Goal: Book appointment/travel/reservation

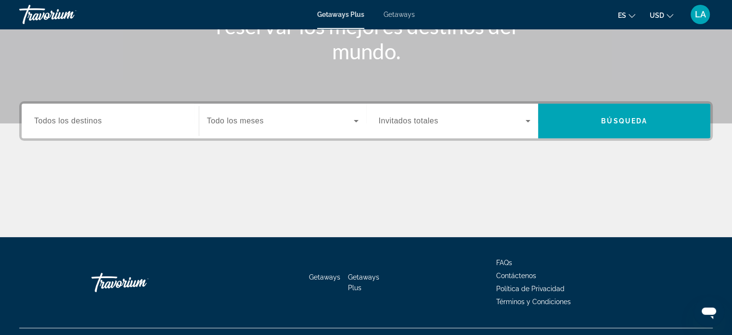
scroll to position [168, 0]
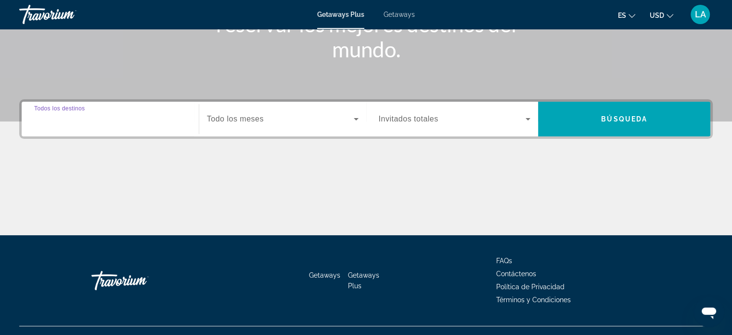
click at [114, 123] on input "Destination Todos los destinos" at bounding box center [110, 120] width 152 height 12
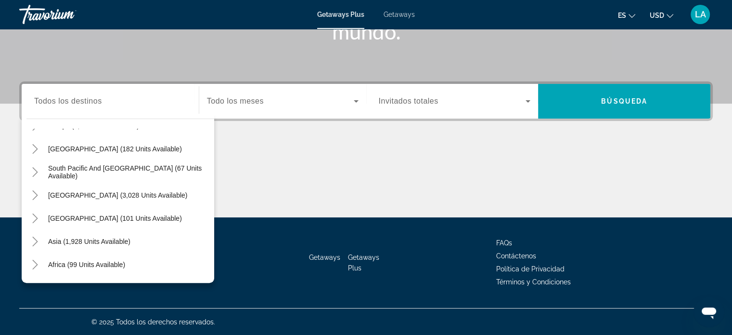
scroll to position [154, 0]
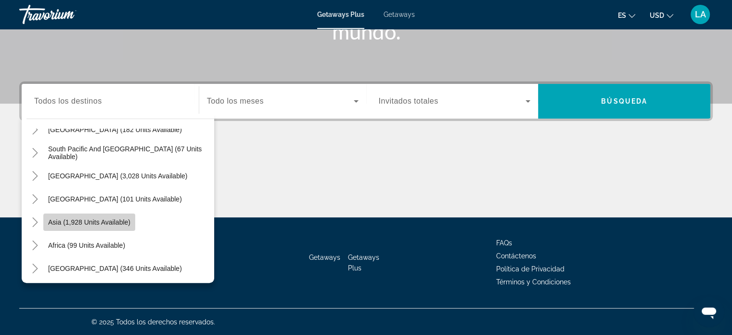
click at [104, 225] on span "Asia (1,928 units available)" at bounding box center [89, 222] width 82 height 8
type input "**********"
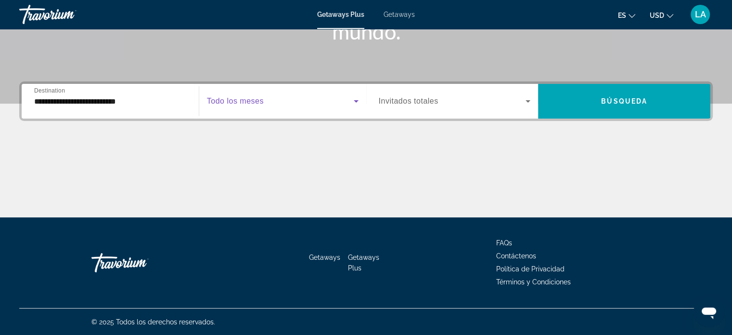
click at [358, 102] on icon "Search widget" at bounding box center [357, 101] width 12 height 12
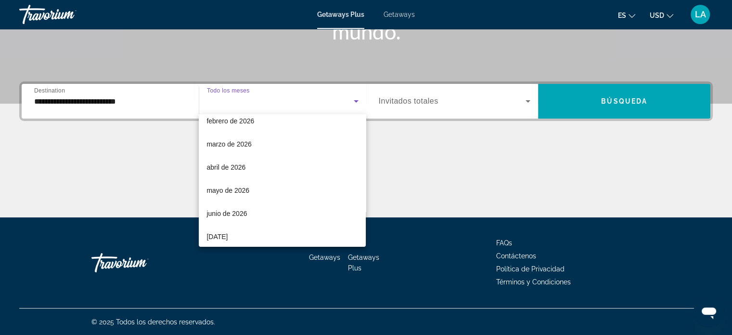
scroll to position [173, 0]
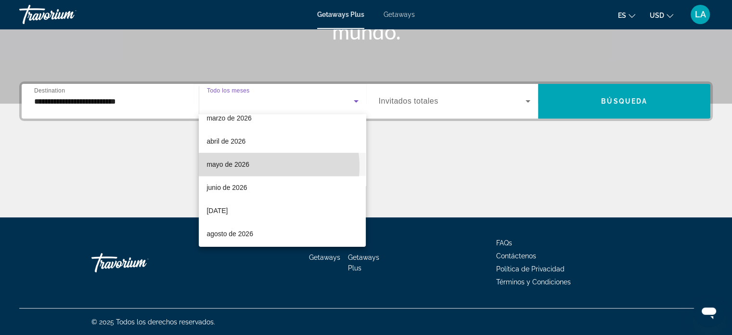
click at [262, 166] on mat-option "mayo de 2026" at bounding box center [282, 164] width 167 height 23
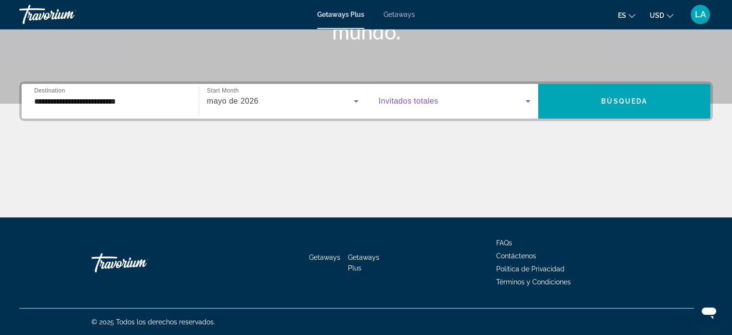
click at [530, 100] on icon "Search widget" at bounding box center [528, 101] width 5 height 2
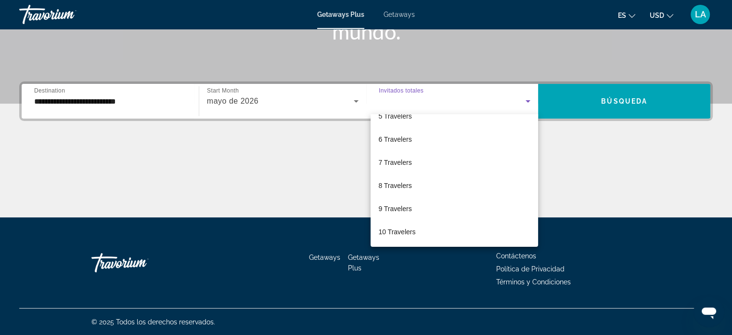
scroll to position [106, 0]
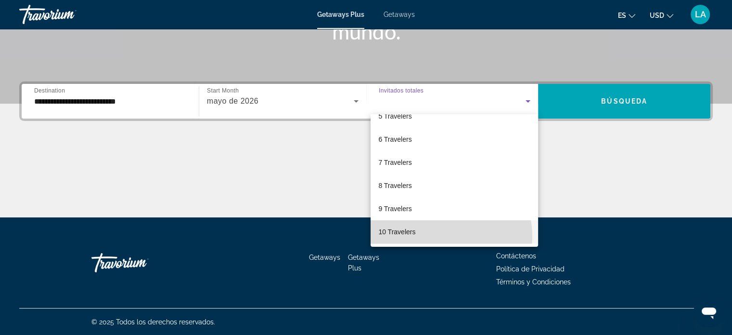
click at [432, 236] on mat-option "10 Travelers" at bounding box center [455, 231] width 168 height 23
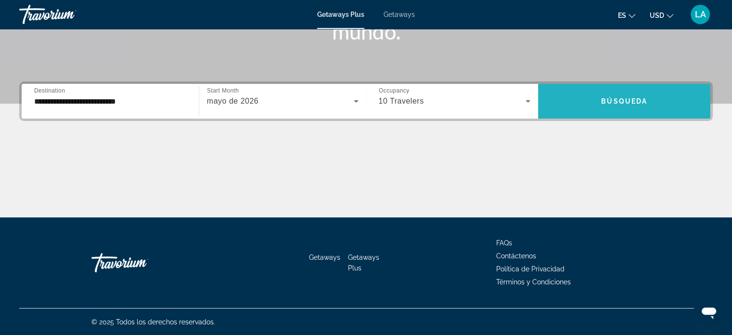
click at [618, 98] on span "Búsqueda" at bounding box center [624, 101] width 46 height 8
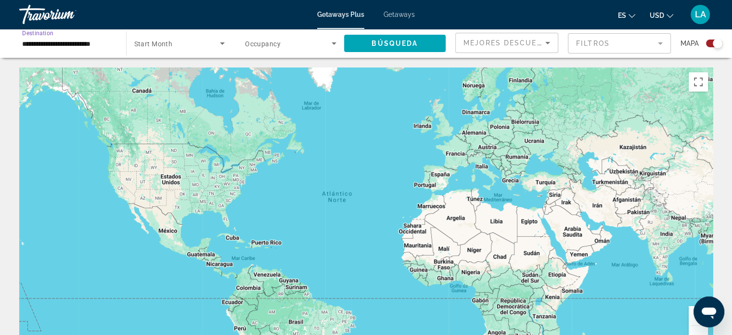
click at [72, 46] on input "**********" at bounding box center [67, 44] width 91 height 12
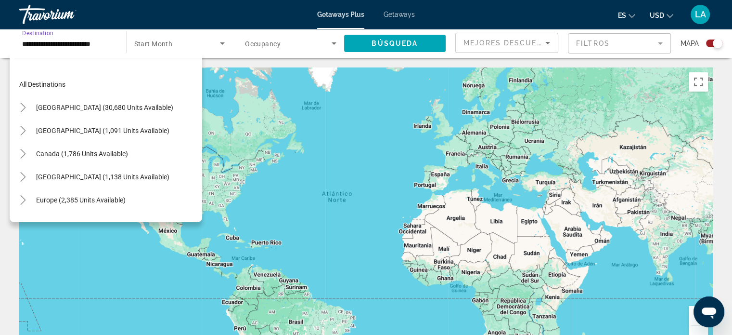
scroll to position [173, 0]
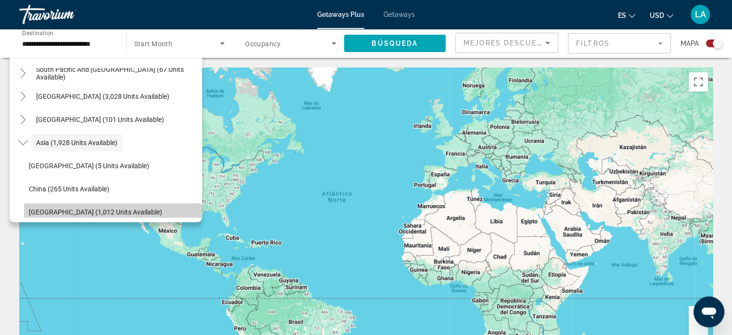
click at [131, 211] on span "Search widget" at bounding box center [113, 211] width 178 height 23
type input "**********"
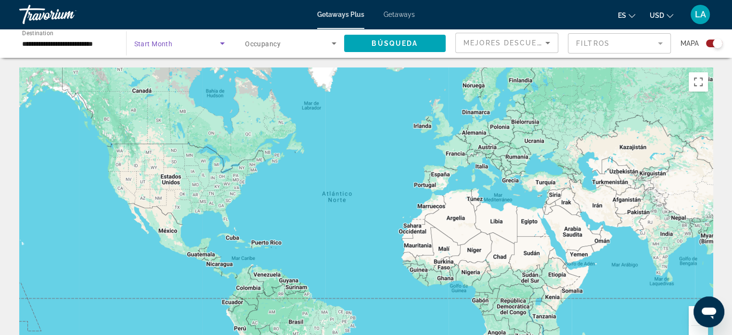
click at [224, 42] on icon "Search widget" at bounding box center [223, 44] width 12 height 12
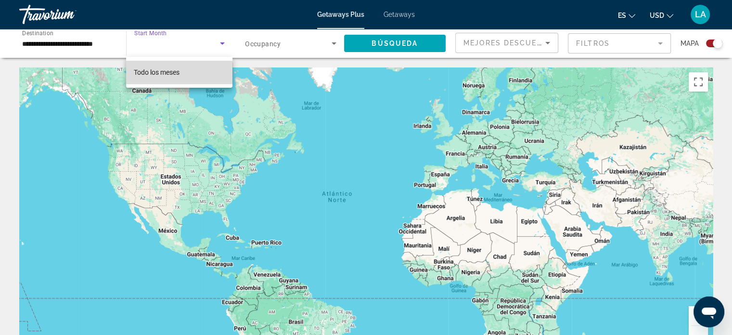
click at [173, 77] on span "Todo los meses" at bounding box center [157, 72] width 46 height 12
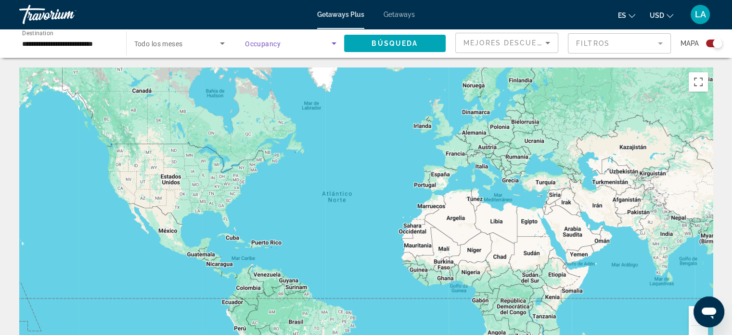
click at [333, 43] on icon "Search widget" at bounding box center [334, 43] width 5 height 2
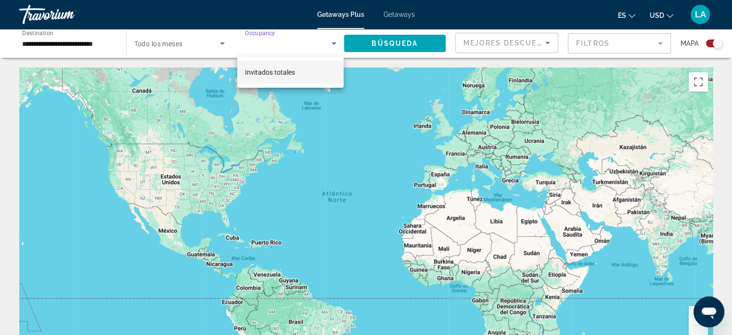
click at [406, 40] on div at bounding box center [366, 167] width 732 height 335
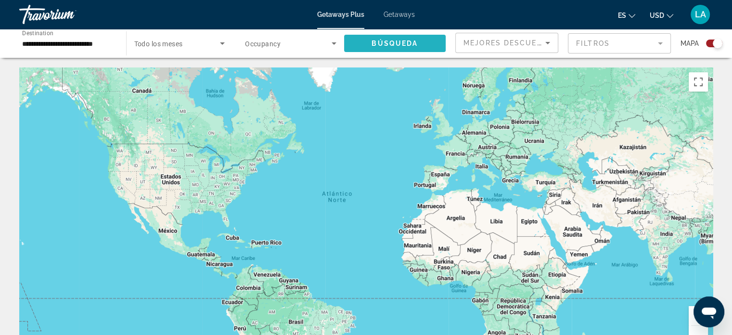
click at [387, 43] on span "Búsqueda" at bounding box center [395, 43] width 46 height 8
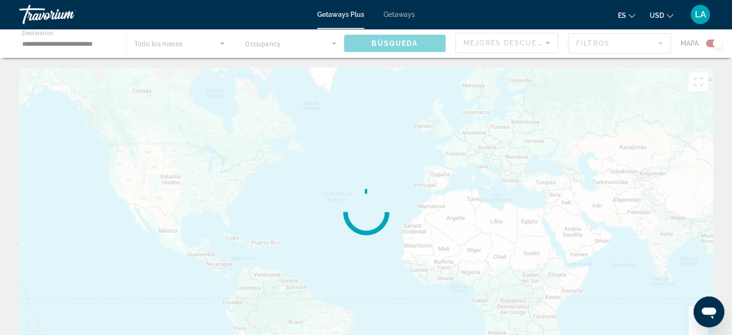
click at [387, 43] on div "Main content" at bounding box center [366, 43] width 732 height 29
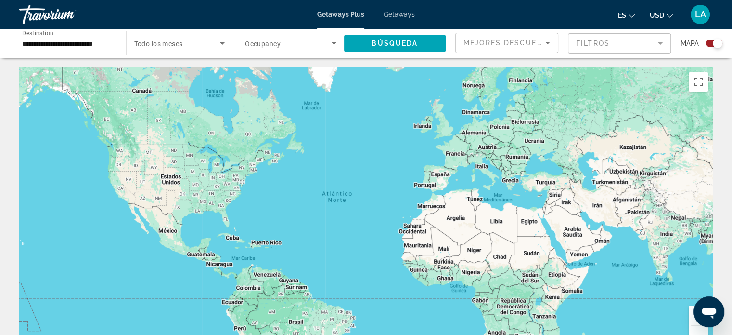
click at [221, 42] on icon "Search widget" at bounding box center [223, 44] width 12 height 12
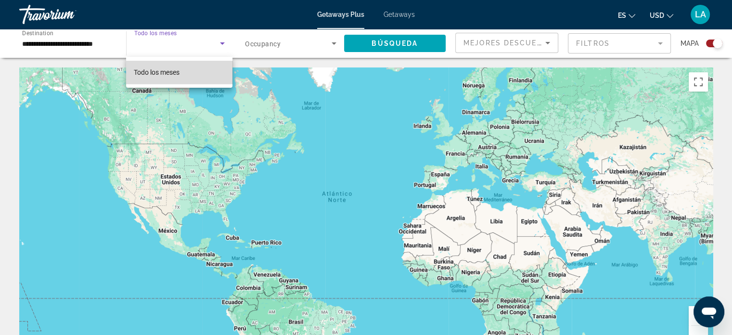
click at [195, 74] on mat-option "Todo los meses" at bounding box center [179, 72] width 106 height 23
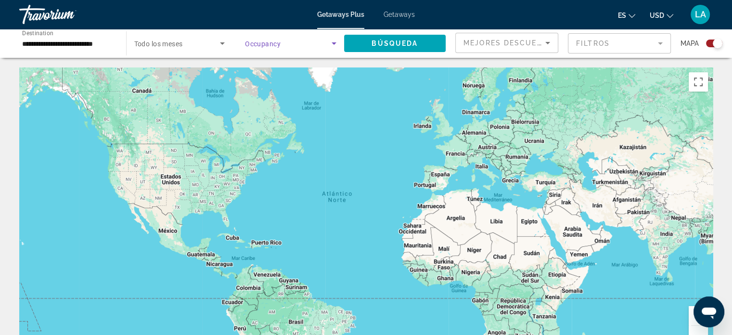
click at [334, 42] on icon "Search widget" at bounding box center [334, 43] width 5 height 2
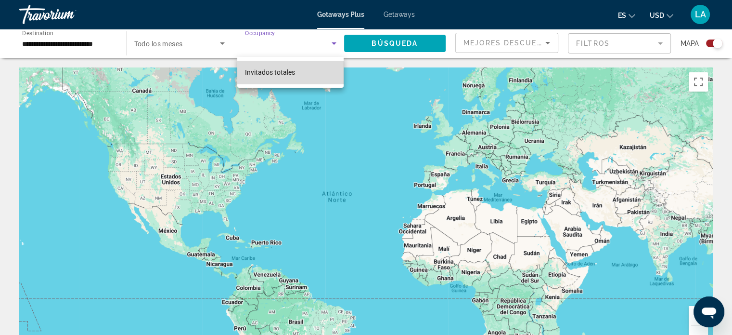
click at [308, 77] on mat-option "Invitados totales" at bounding box center [290, 72] width 106 height 23
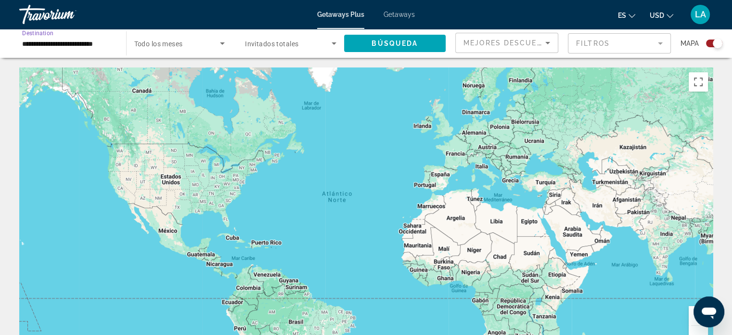
click at [91, 45] on input "**********" at bounding box center [67, 44] width 91 height 12
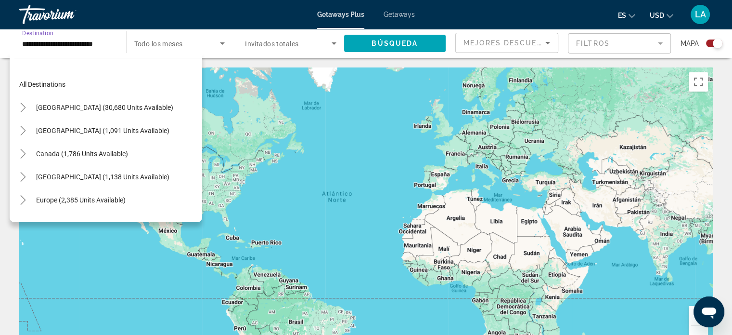
scroll to position [242, 0]
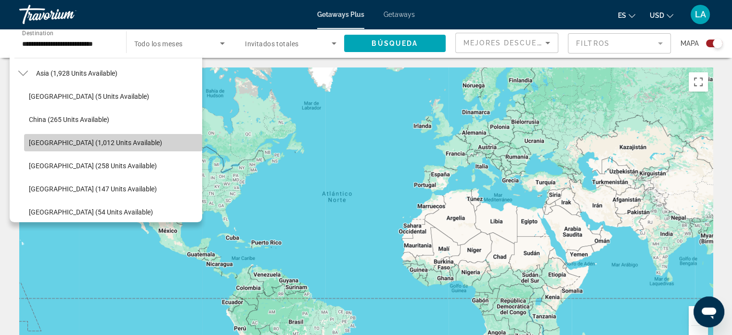
click at [162, 145] on span "Search widget" at bounding box center [113, 142] width 178 height 23
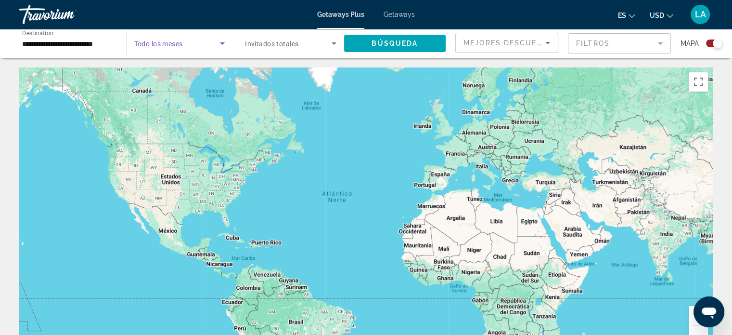
click at [222, 43] on icon "Search widget" at bounding box center [222, 43] width 5 height 2
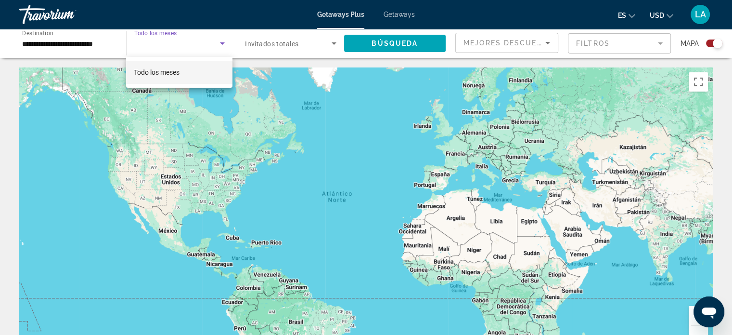
click at [173, 73] on span "Todo los meses" at bounding box center [157, 72] width 46 height 8
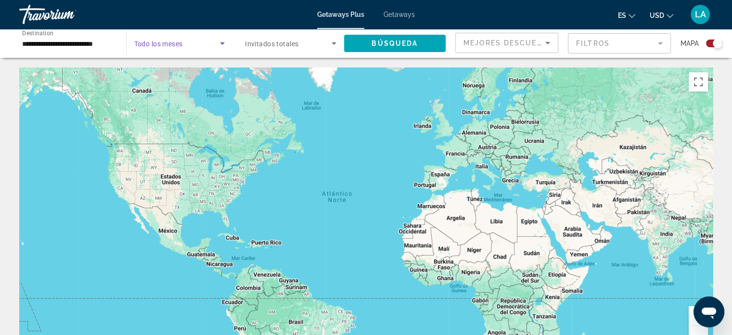
click at [222, 43] on icon "Search widget" at bounding box center [222, 43] width 5 height 2
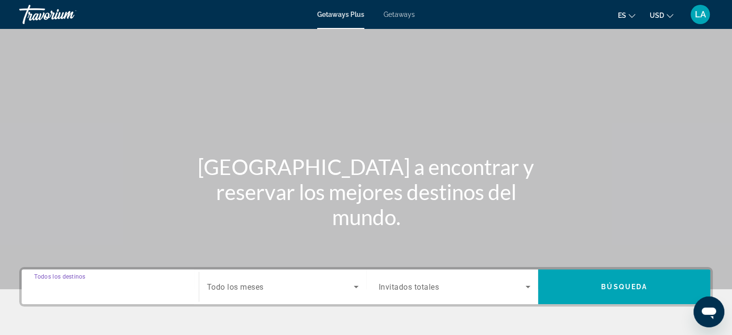
click at [130, 288] on input "Destination Todos los destinos" at bounding box center [110, 287] width 152 height 12
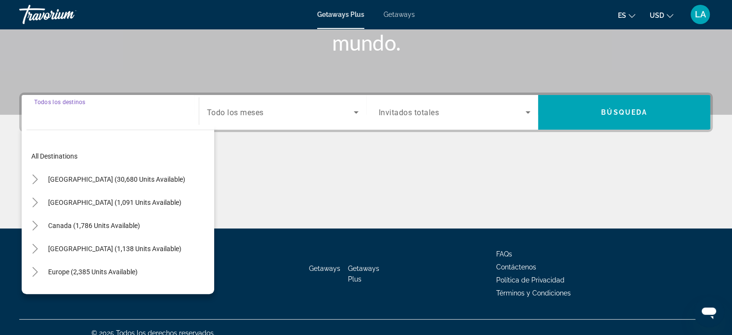
scroll to position [185, 0]
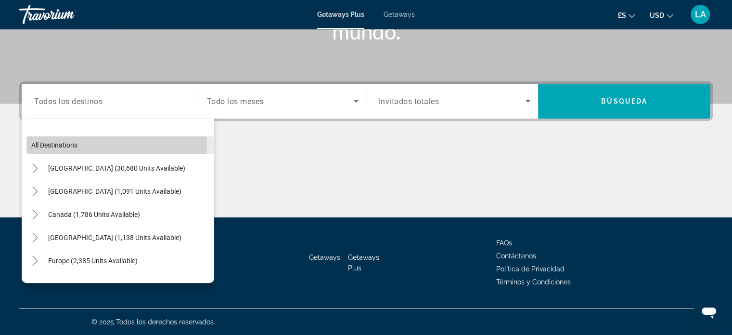
click at [52, 145] on span "All destinations" at bounding box center [54, 145] width 46 height 8
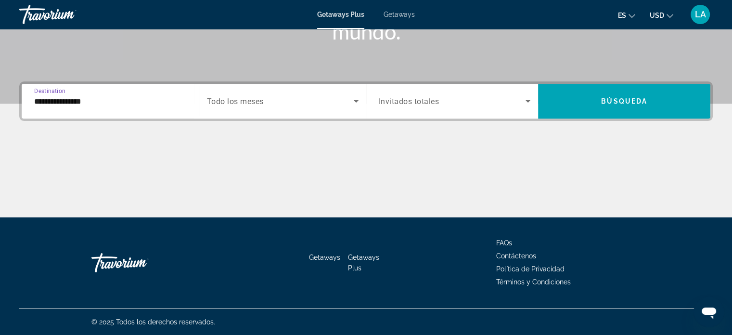
click at [95, 104] on input "**********" at bounding box center [110, 102] width 152 height 12
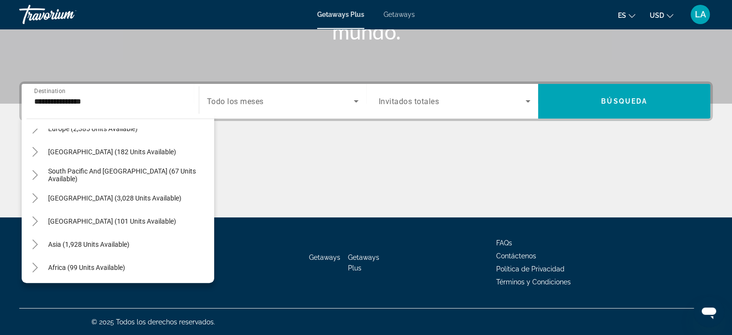
scroll to position [131, 0]
click at [105, 242] on span "Asia (1,928 units available)" at bounding box center [88, 245] width 81 height 8
type input "**********"
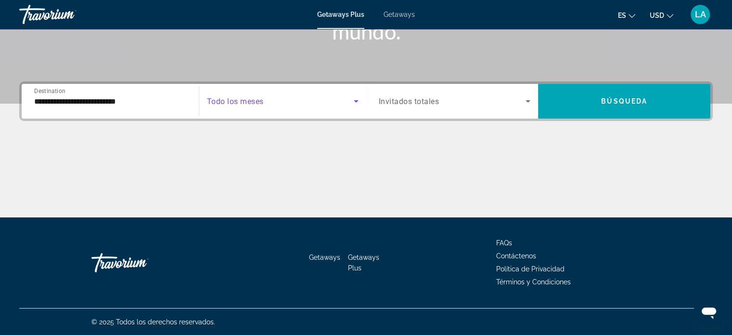
click at [355, 103] on icon "Search widget" at bounding box center [357, 101] width 12 height 12
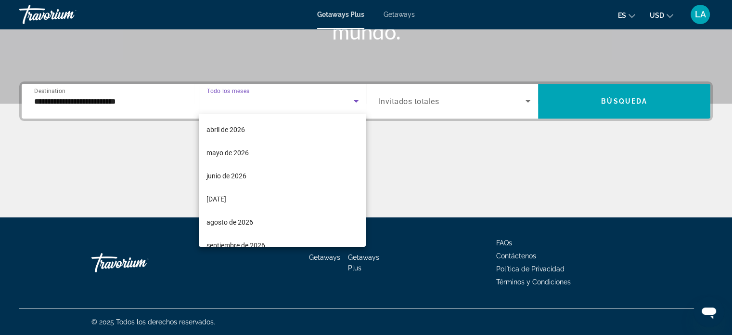
scroll to position [181, 0]
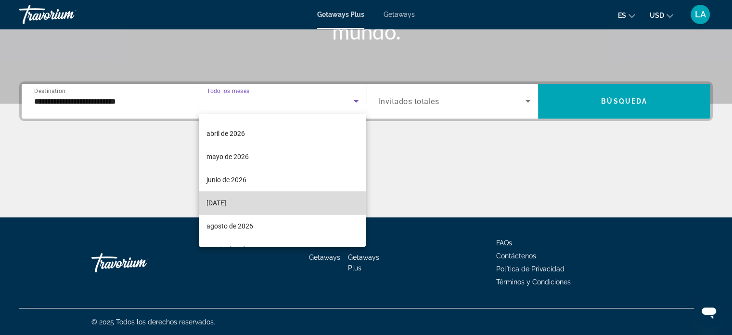
click at [301, 207] on mat-option "[DATE]" at bounding box center [282, 202] width 167 height 23
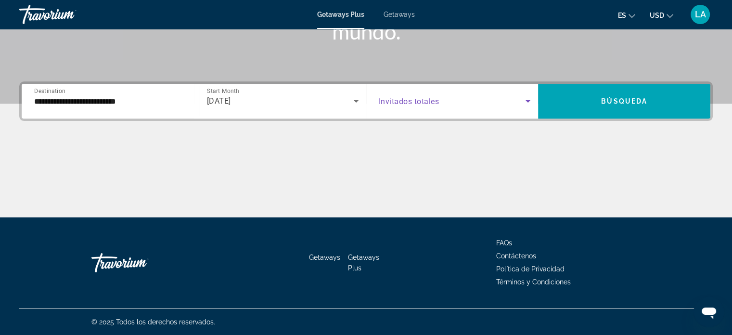
click at [528, 102] on icon "Search widget" at bounding box center [528, 101] width 12 height 12
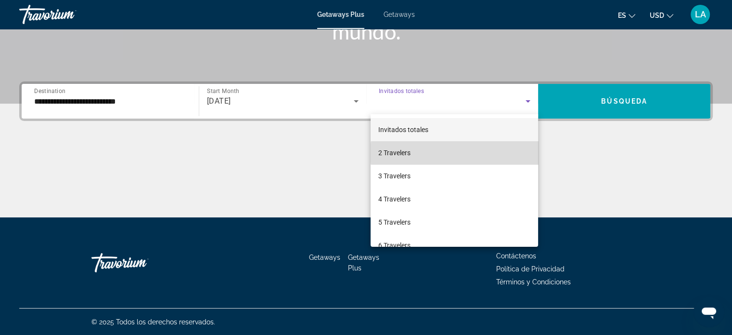
click at [464, 153] on mat-option "2 Travelers" at bounding box center [455, 152] width 168 height 23
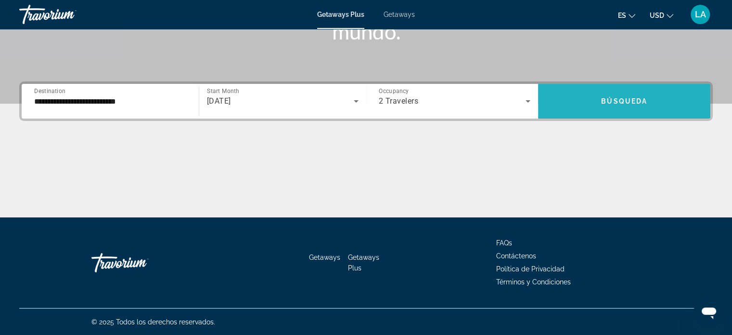
click at [623, 90] on span "Search widget" at bounding box center [624, 101] width 172 height 23
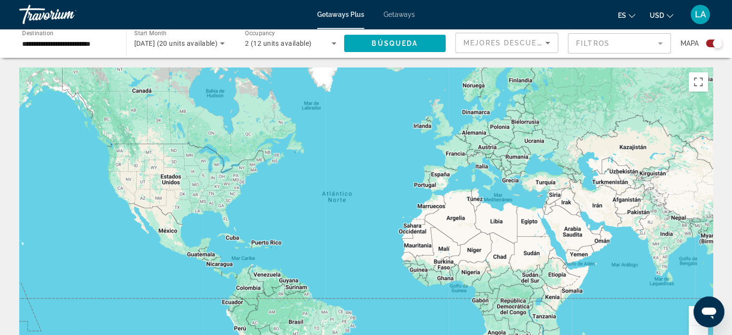
click at [716, 44] on div "Search widget" at bounding box center [718, 44] width 10 height 10
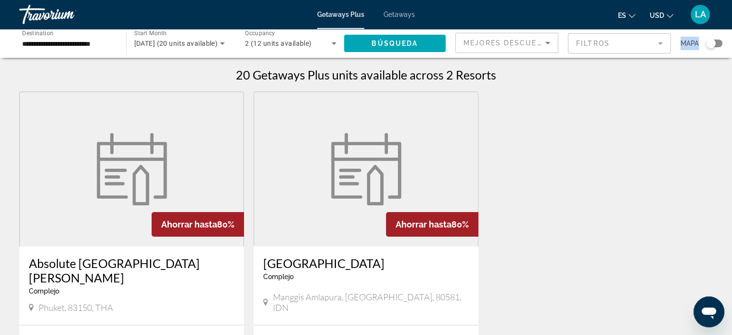
drag, startPoint x: 716, startPoint y: 44, endPoint x: 678, endPoint y: 55, distance: 39.5
click at [678, 55] on app-map-search-filters "Mejores descuentos Filtros Mapa" at bounding box center [588, 43] width 267 height 29
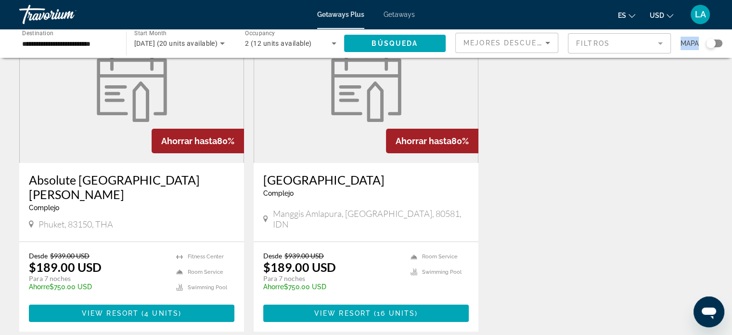
scroll to position [94, 0]
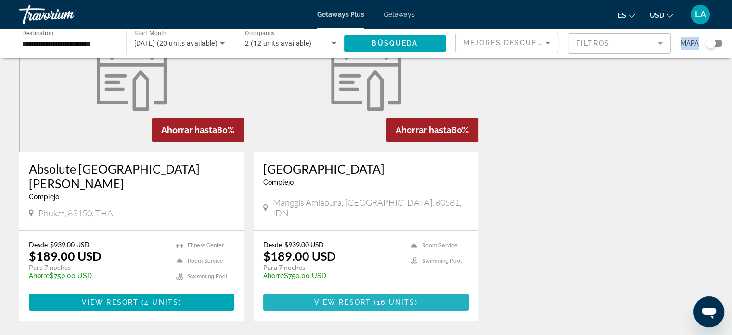
click at [380, 298] on span "16 units" at bounding box center [396, 302] width 38 height 8
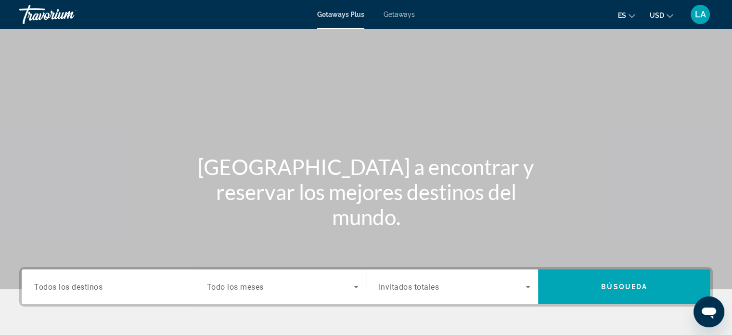
click at [91, 285] on span "Todos los destinos" at bounding box center [68, 286] width 68 height 9
click at [91, 285] on input "Destination Todos los destinos" at bounding box center [110, 287] width 152 height 12
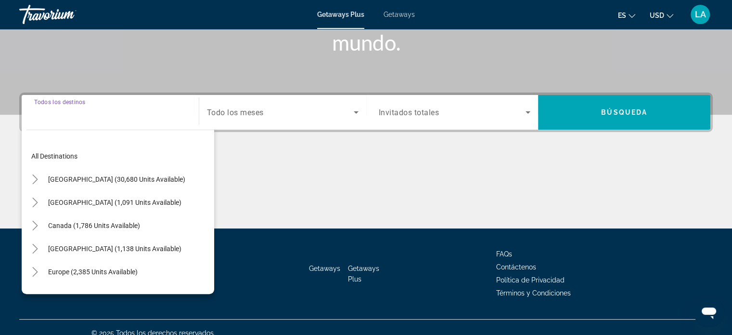
scroll to position [185, 0]
